Goal: Task Accomplishment & Management: Manage account settings

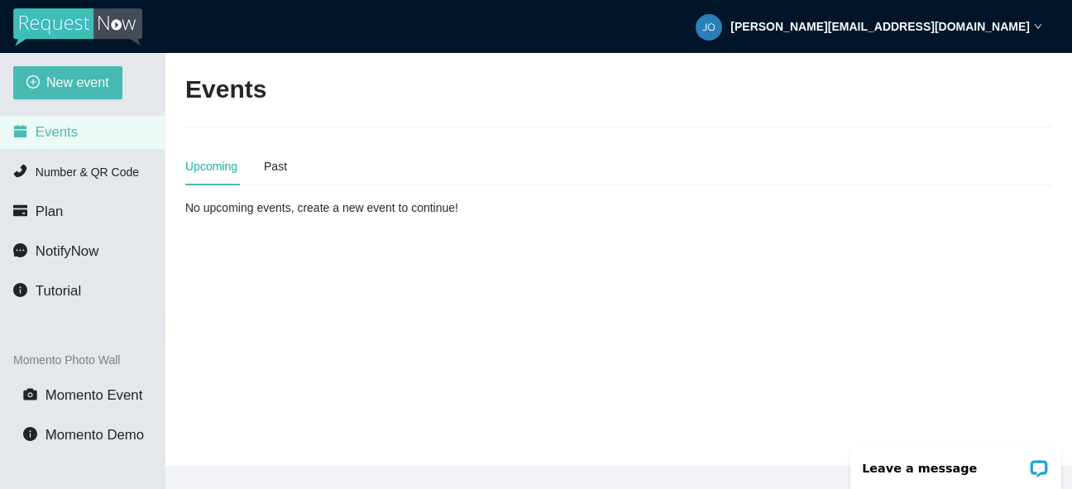
click at [1008, 26] on strong "[PERSON_NAME][EMAIL_ADDRESS][DOMAIN_NAME]" at bounding box center [879, 26] width 299 height 13
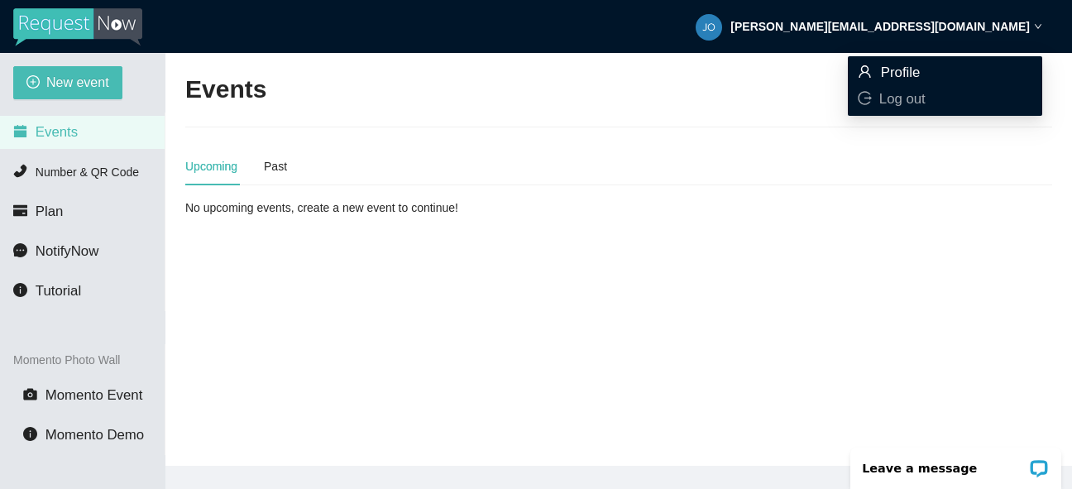
click at [941, 65] on span "Profile" at bounding box center [945, 73] width 175 height 18
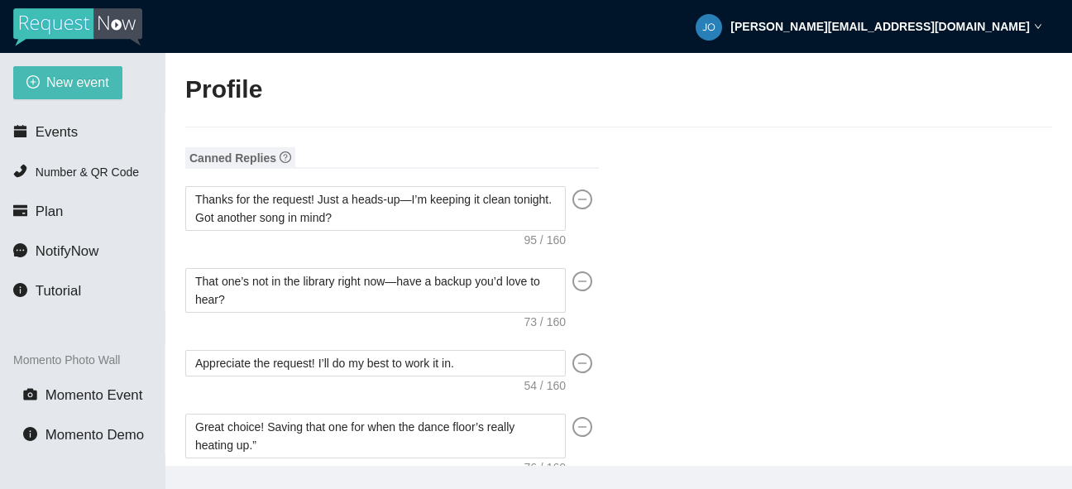
type input "[PERSON_NAME]"
type input "Touch of Class DJ Service LLC"
type input "DJ"
type input "[PHONE_NUMBER]"
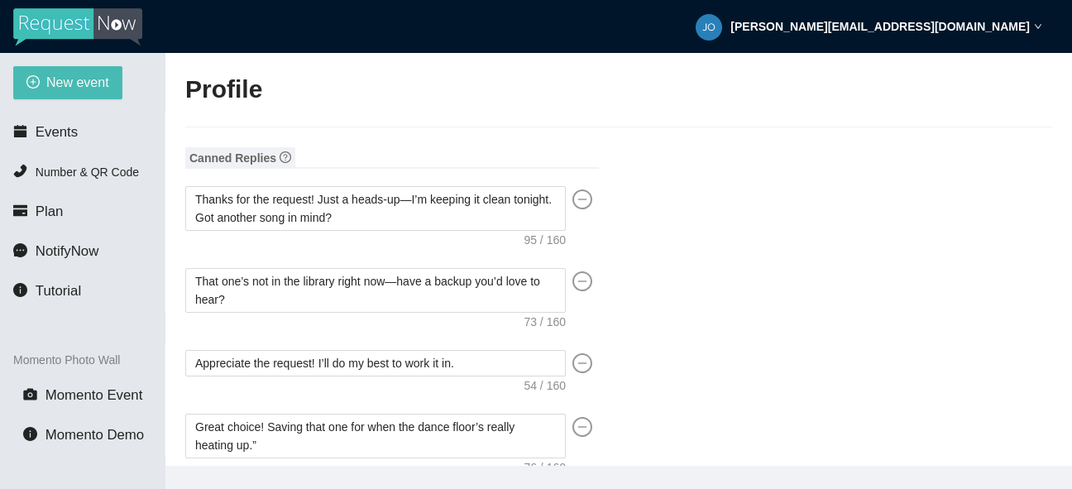
type input "[PERSON_NAME][EMAIL_ADDRESS][DOMAIN_NAME]"
type input "[URL][DOMAIN_NAME]"
click at [1007, 23] on strong "[PERSON_NAME][EMAIL_ADDRESS][DOMAIN_NAME]" at bounding box center [879, 26] width 299 height 13
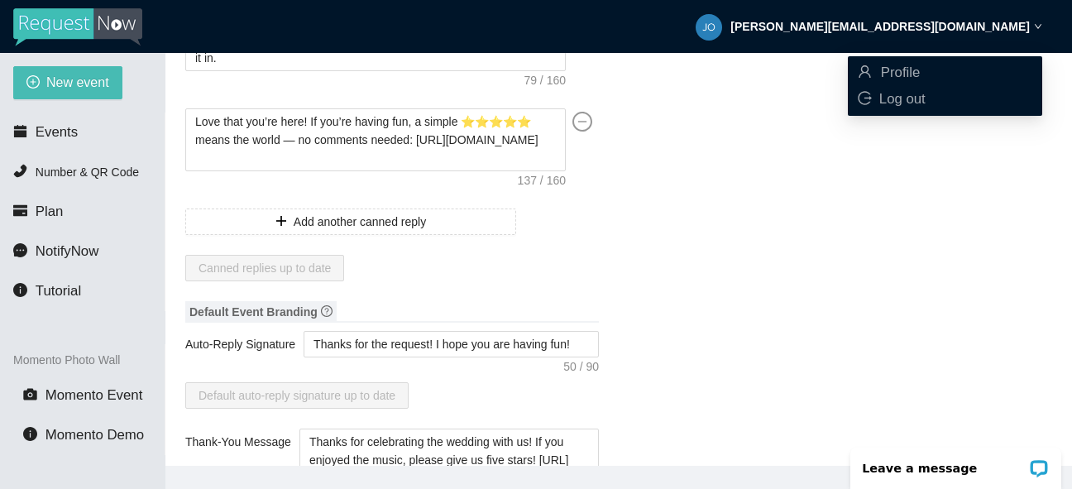
scroll to position [572, 0]
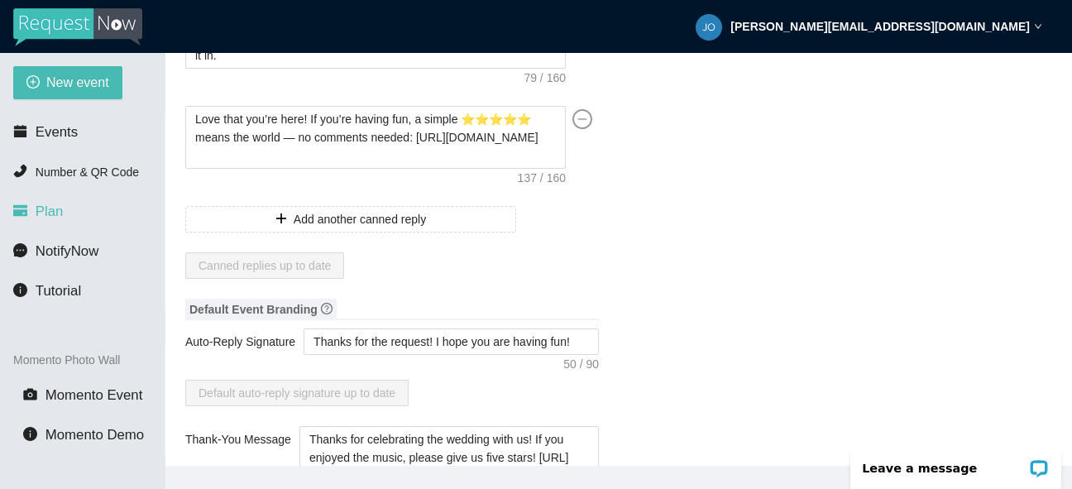
click at [26, 202] on li "Plan" at bounding box center [82, 211] width 165 height 33
